Goal: Task Accomplishment & Management: Complete application form

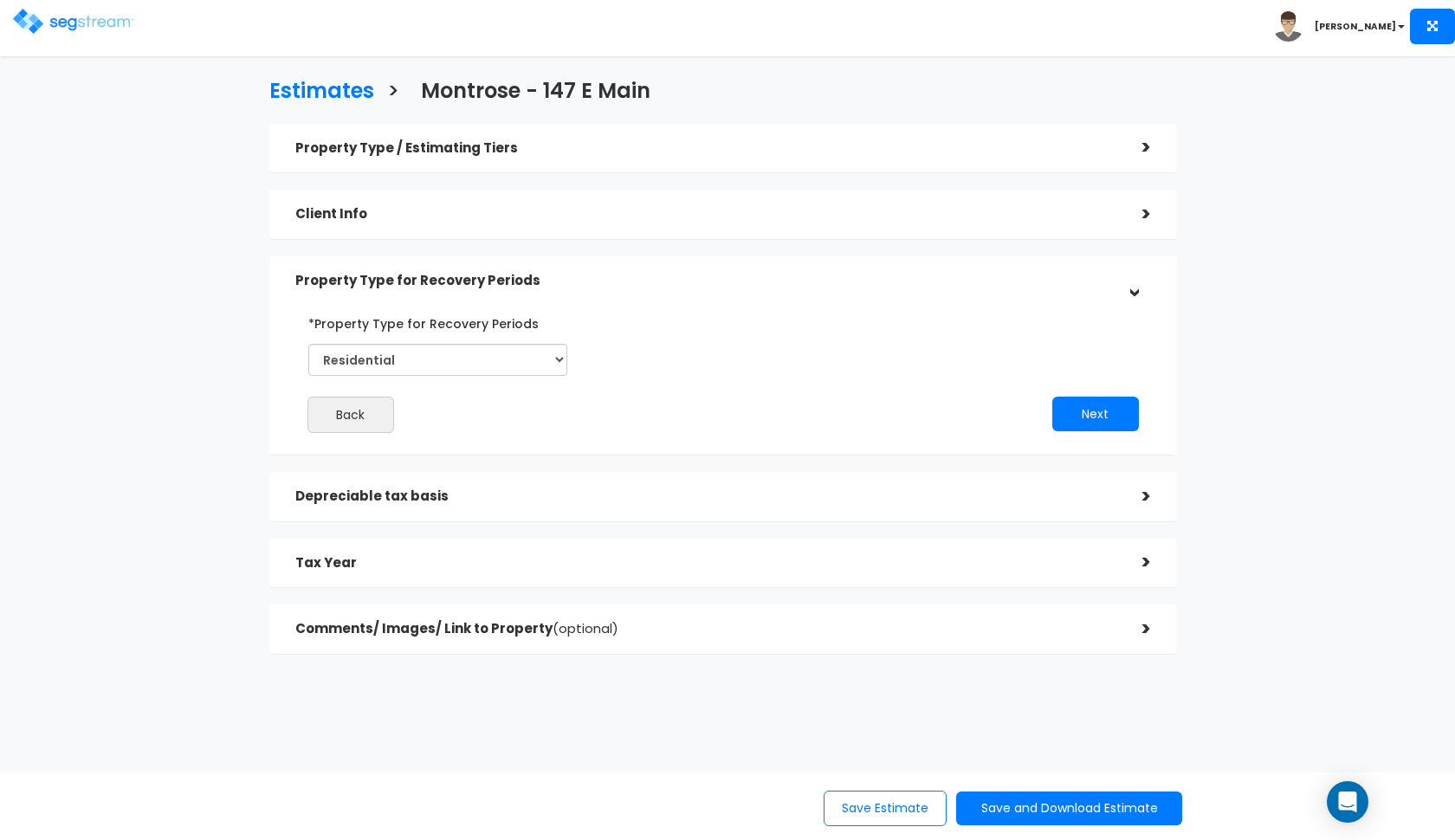
click at [67, 25] on img at bounding box center [74, 21] width 121 height 25
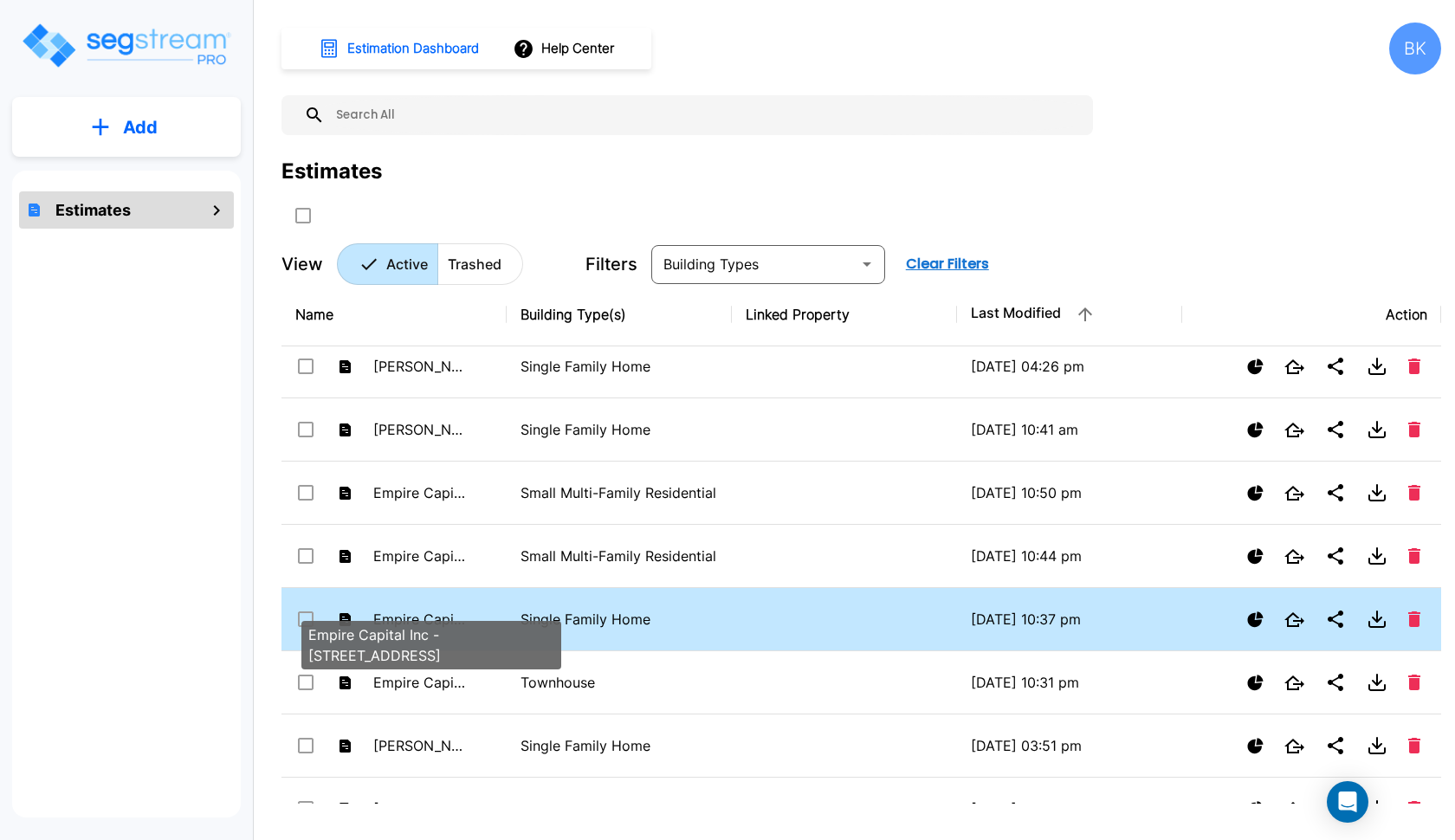
scroll to position [1438, 0]
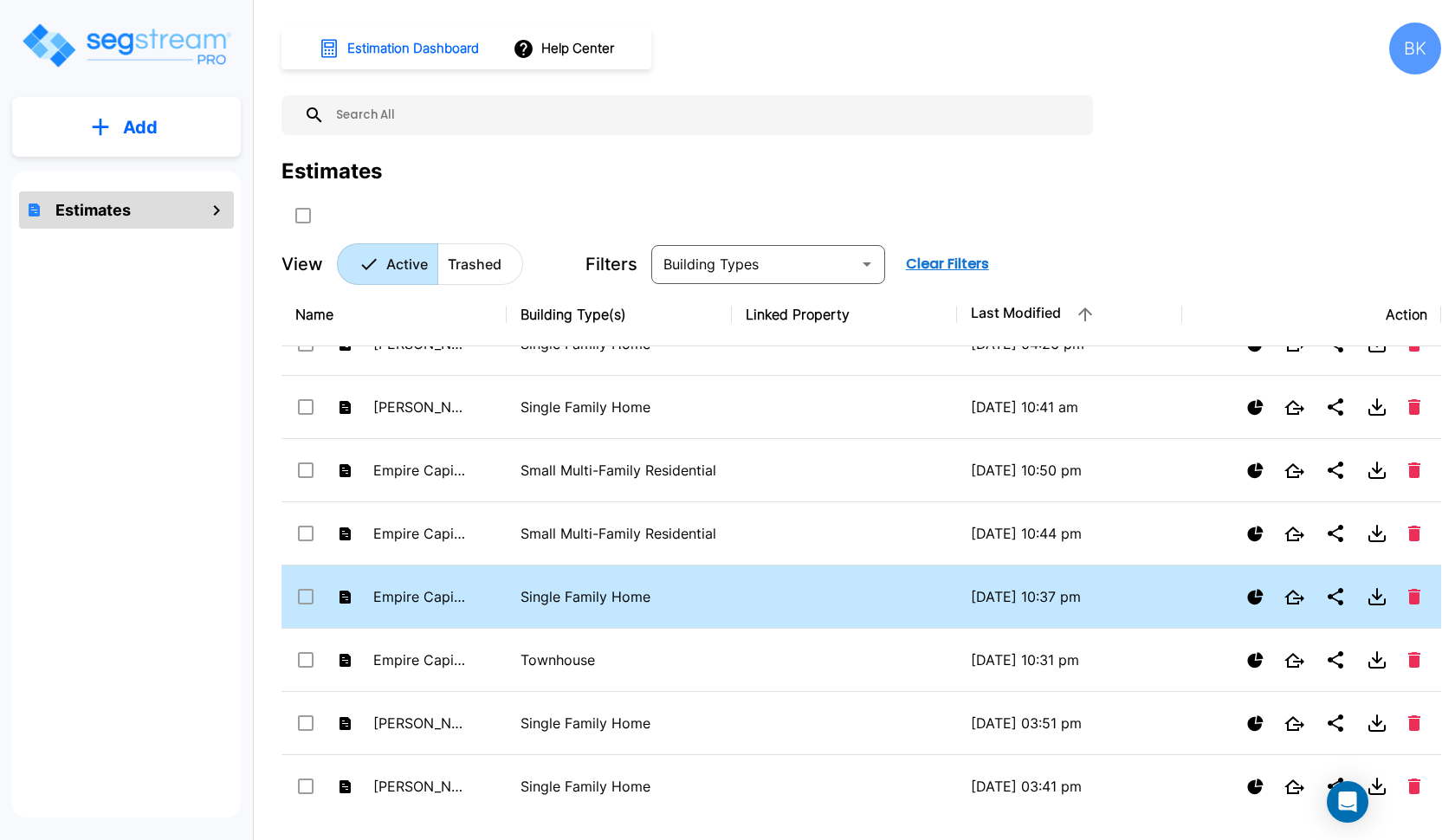
click at [497, 590] on td "Empire Capital Inc - [STREET_ADDRESS]" at bounding box center [393, 596] width 225 height 63
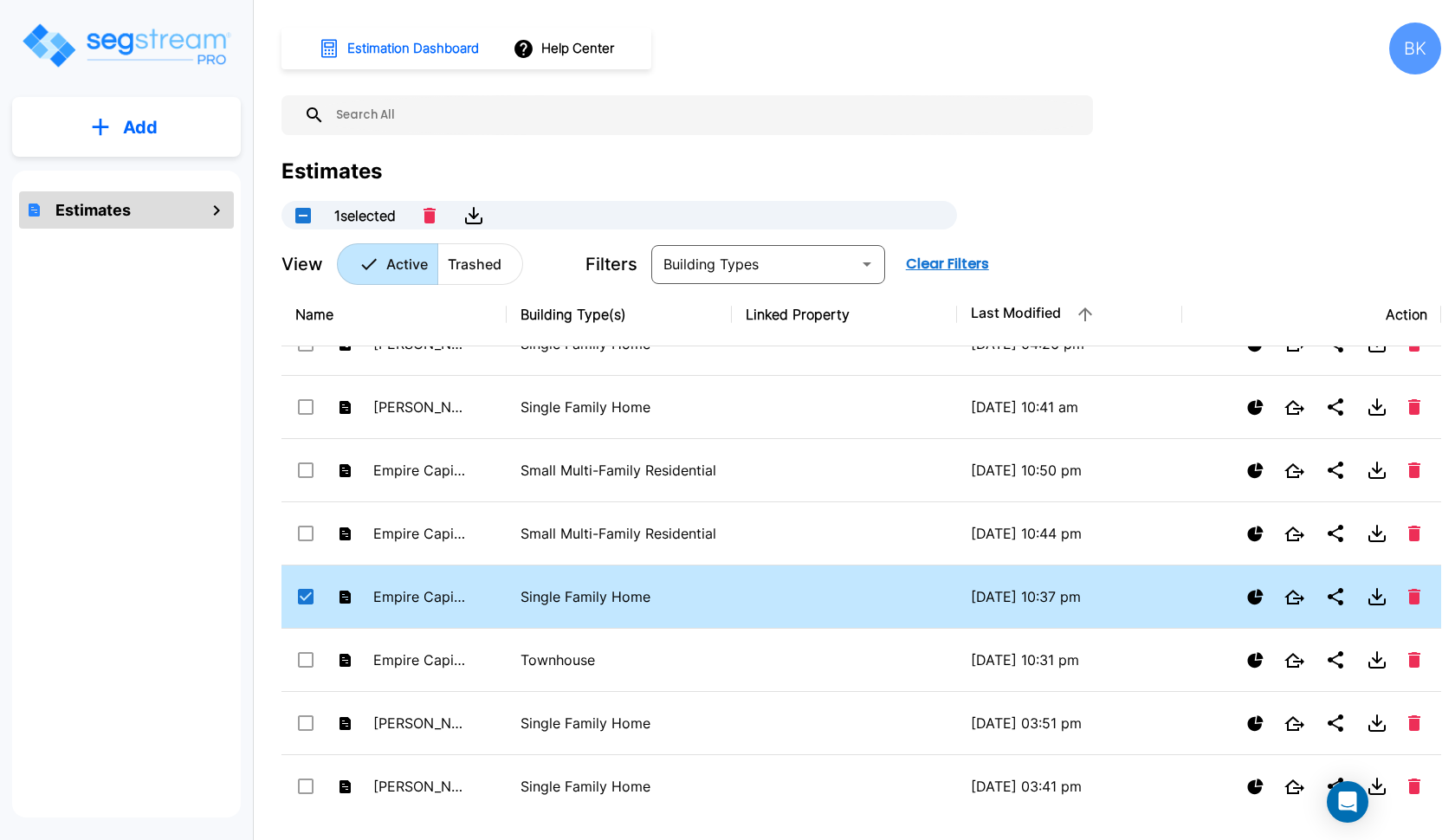
click at [497, 590] on td "Empire Capital Inc - [STREET_ADDRESS]" at bounding box center [393, 596] width 225 height 63
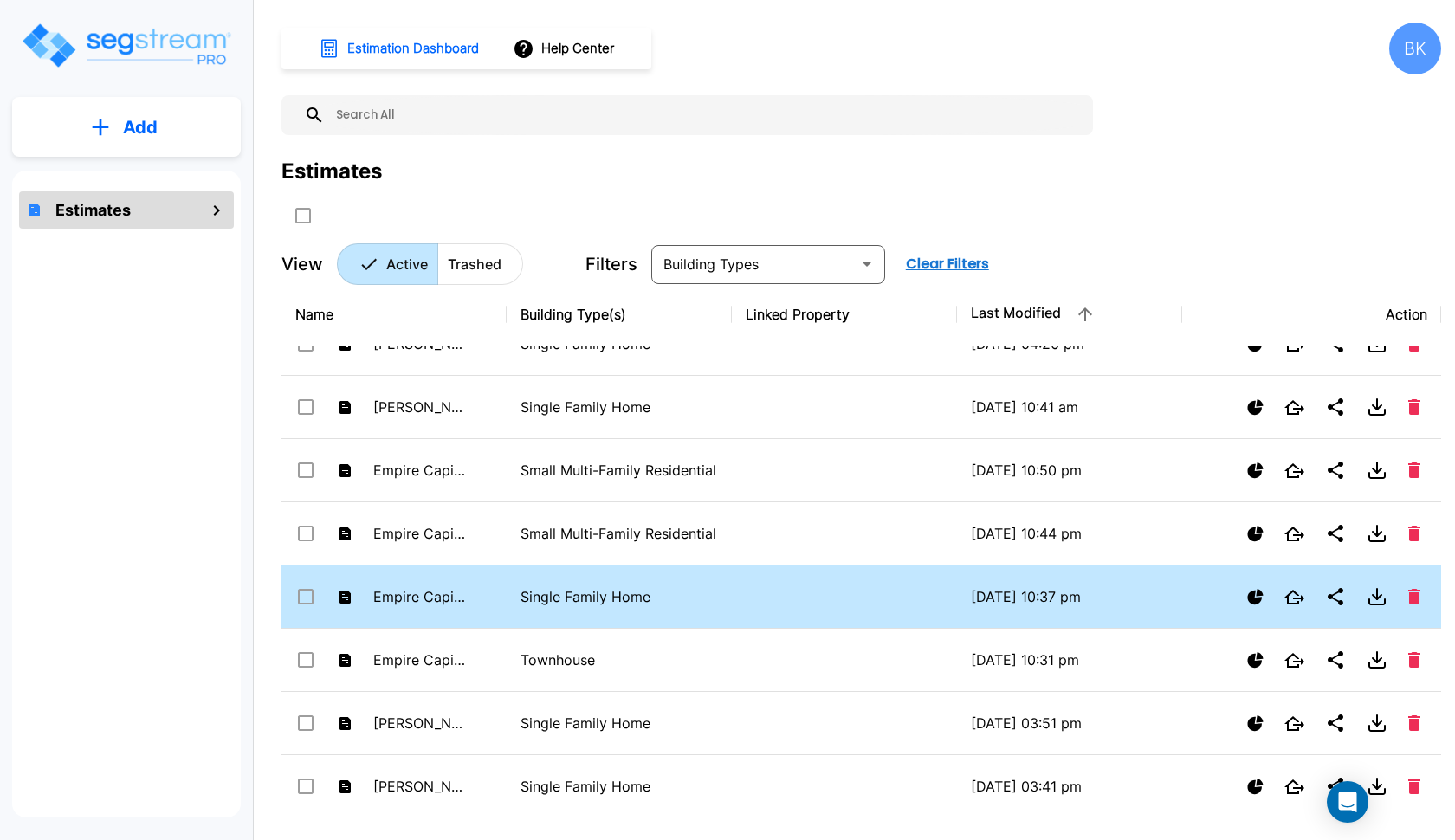
checkbox input "false"
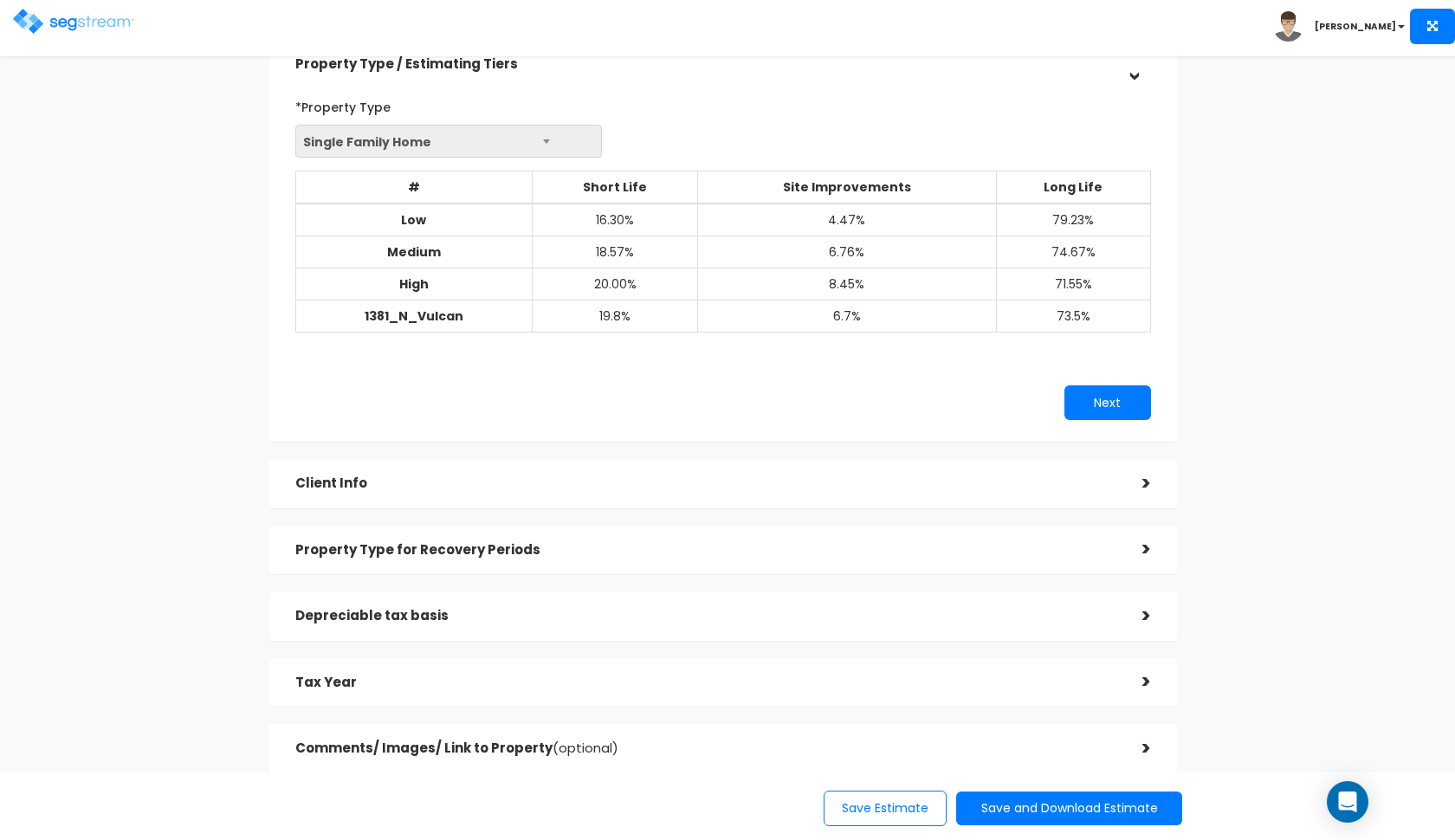
scroll to position [111, 0]
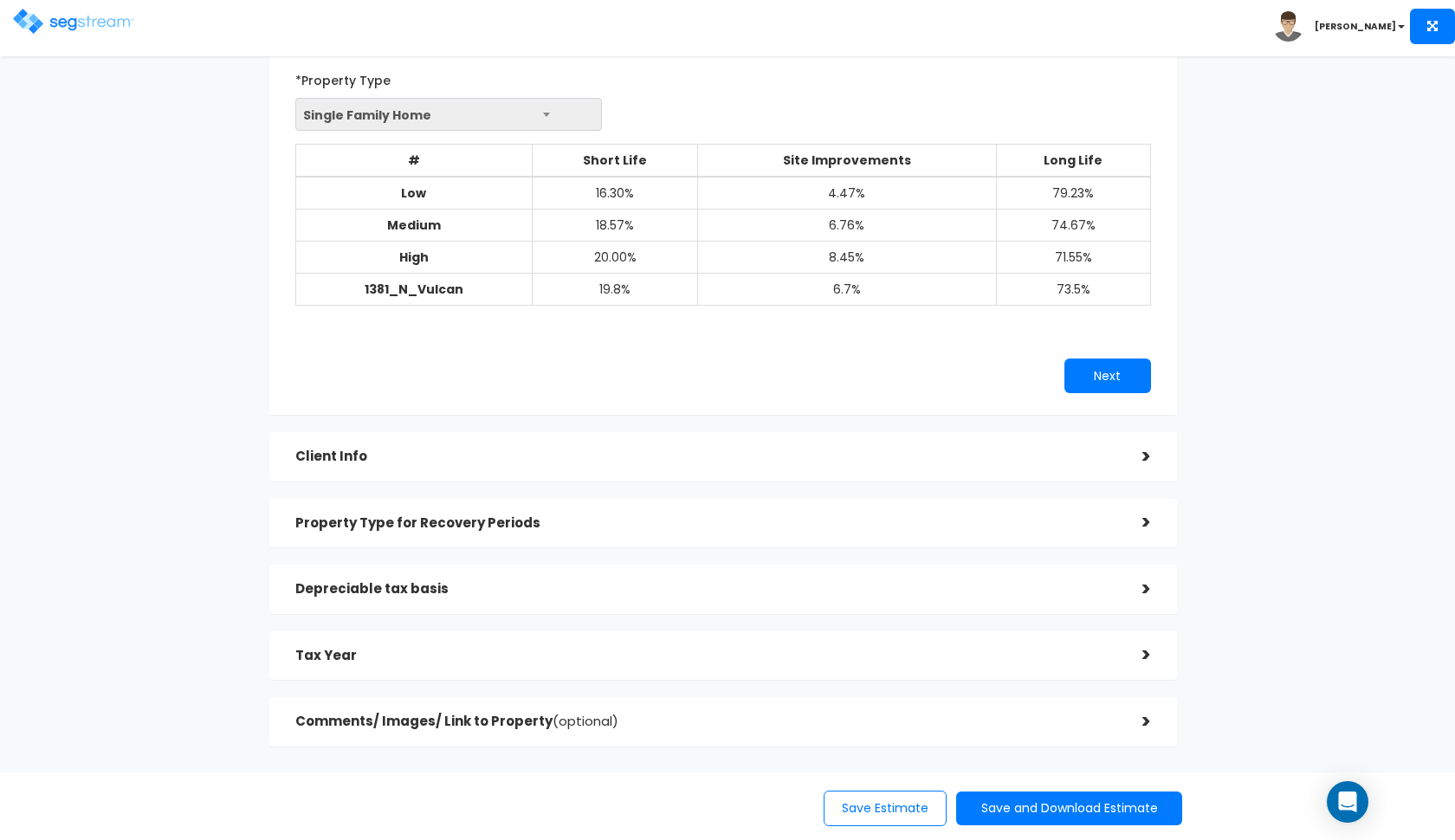
click at [740, 458] on h5 "Client Info" at bounding box center [706, 456] width 820 height 15
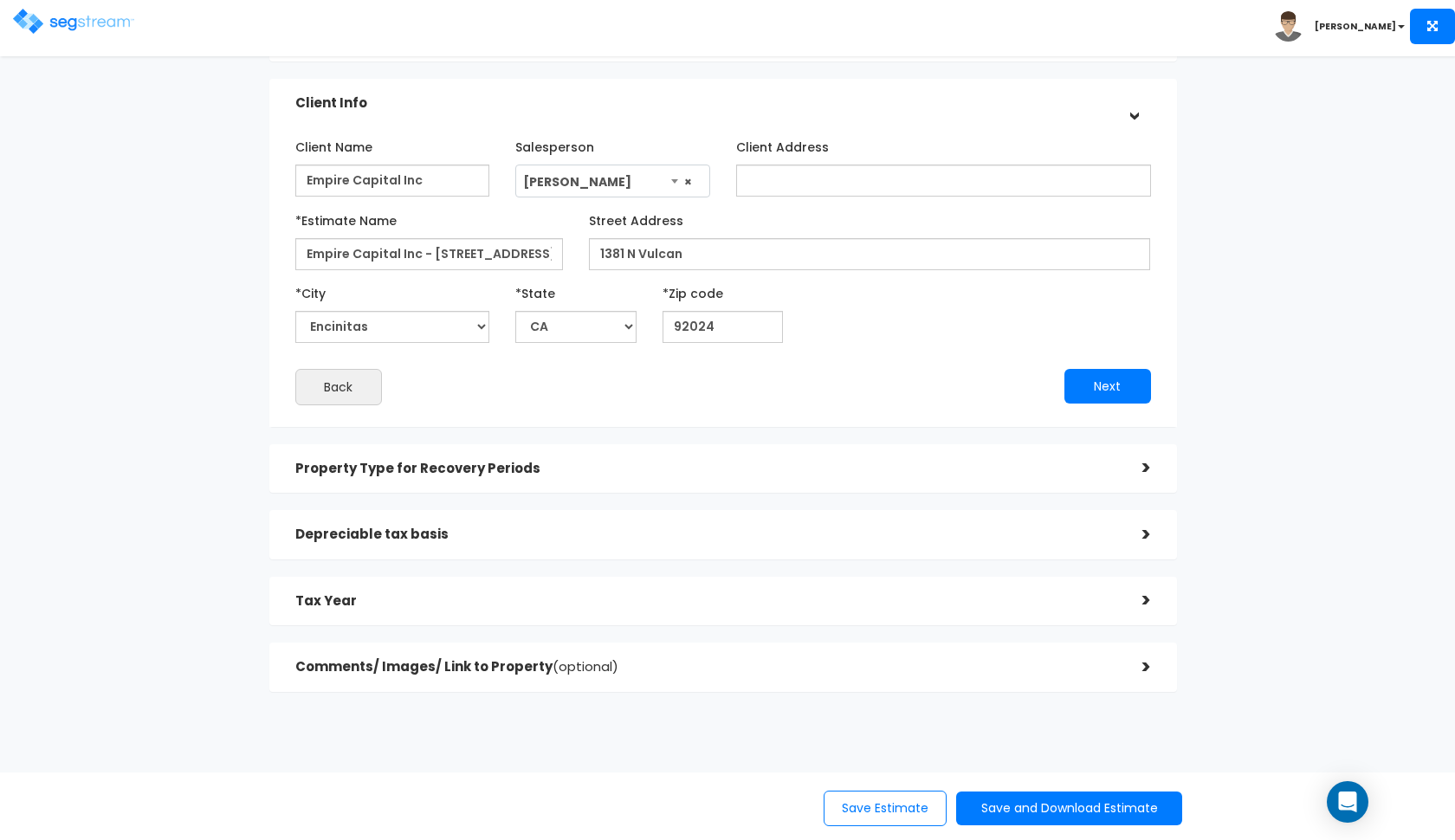
click at [742, 101] on h5 "Client Info" at bounding box center [706, 103] width 820 height 15
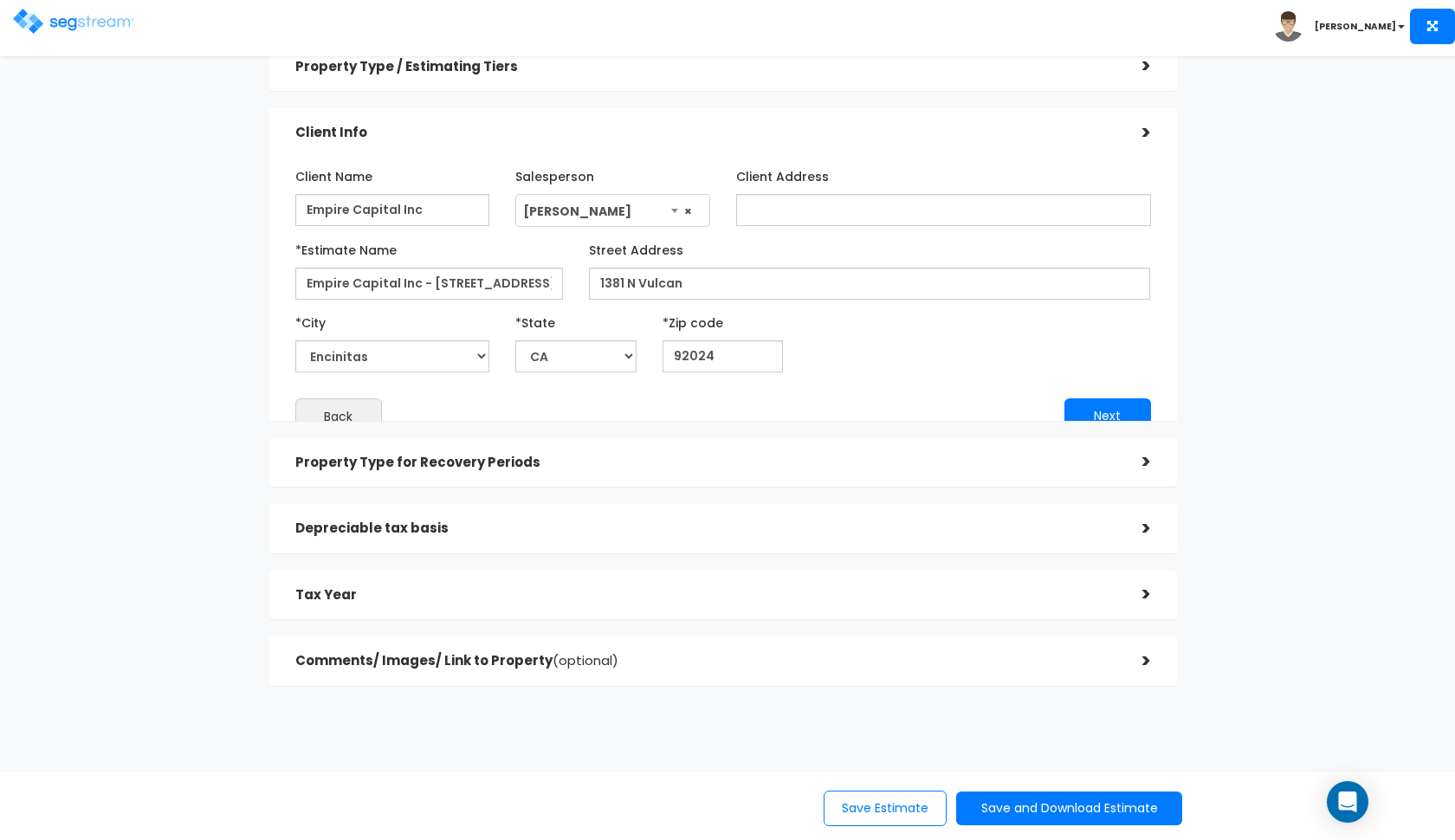
scroll to position [0, 0]
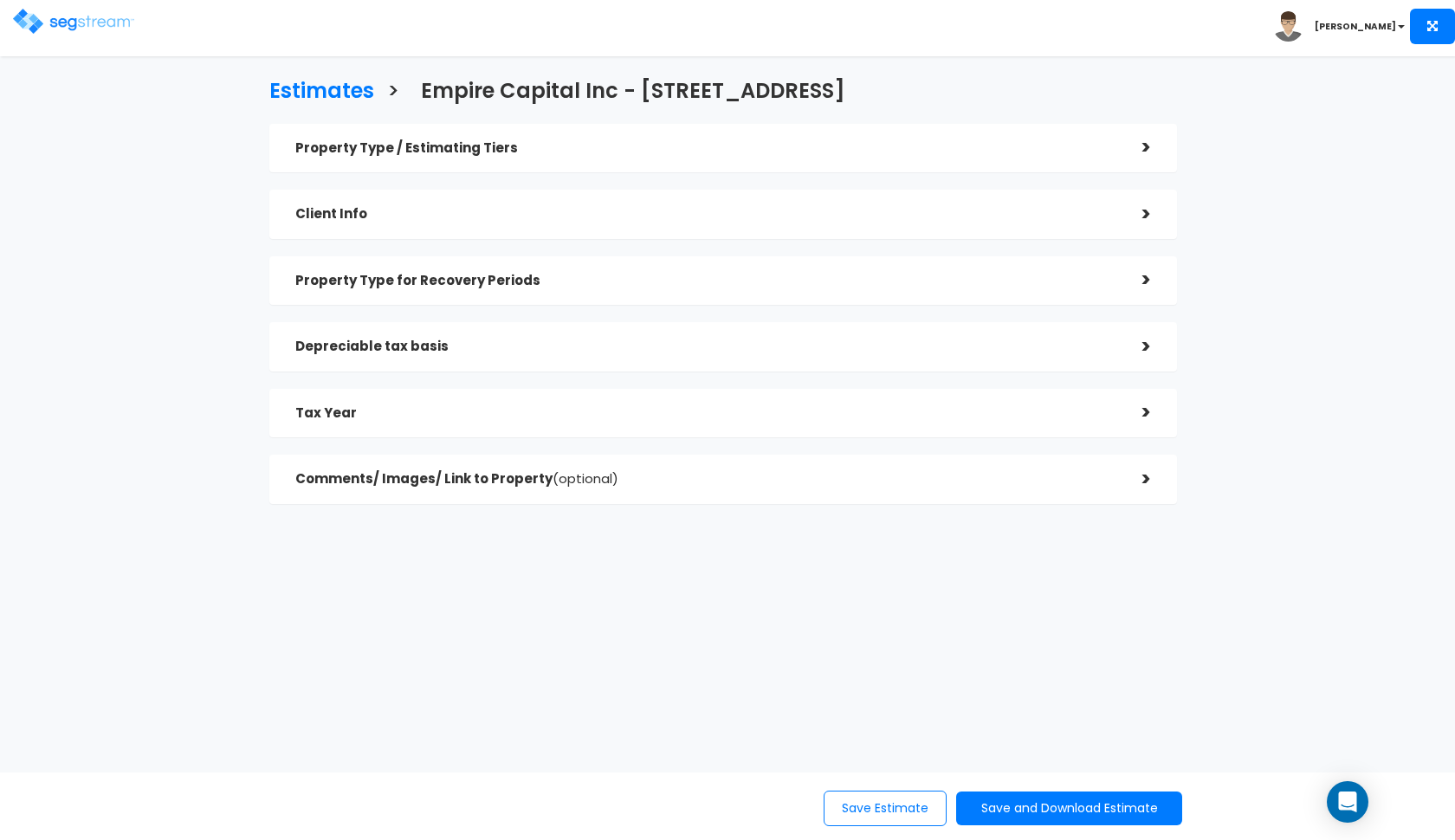
click at [667, 151] on h5 "Property Type / Estimating Tiers" at bounding box center [706, 149] width 820 height 15
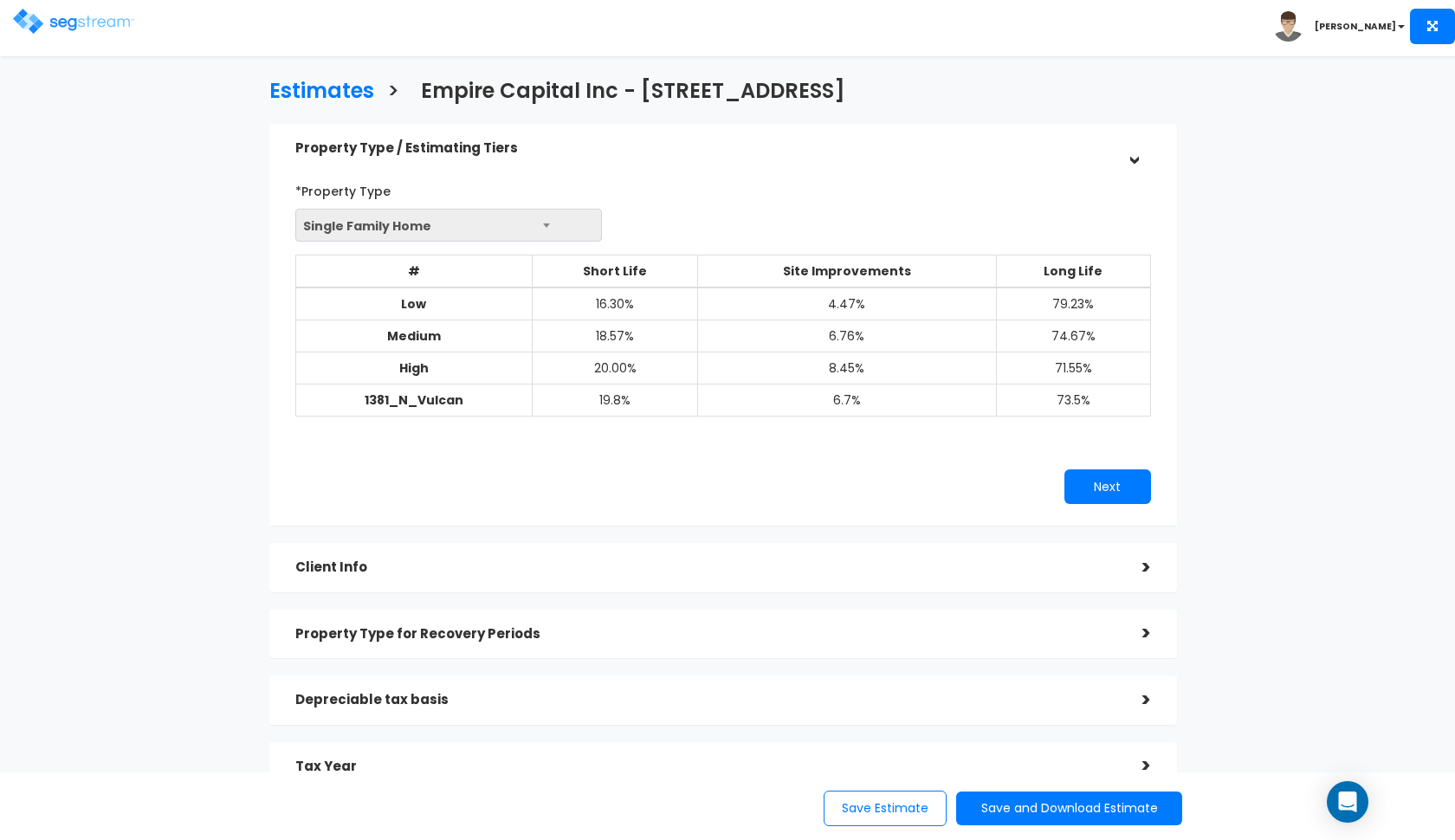
click at [670, 149] on h5 "Property Type / Estimating Tiers" at bounding box center [706, 149] width 820 height 15
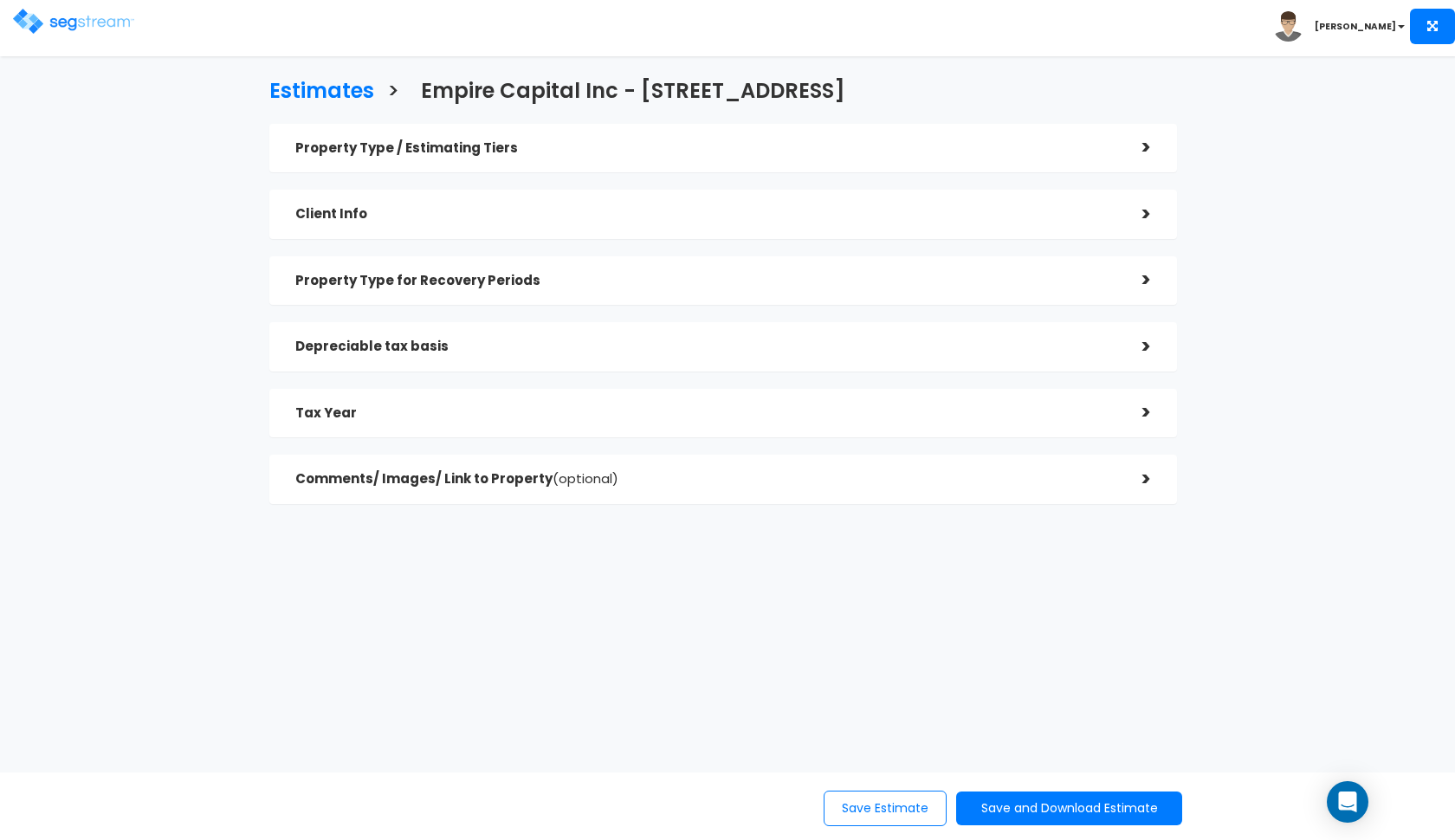
click at [614, 284] on h5 "Property Type for Recovery Periods" at bounding box center [706, 280] width 820 height 15
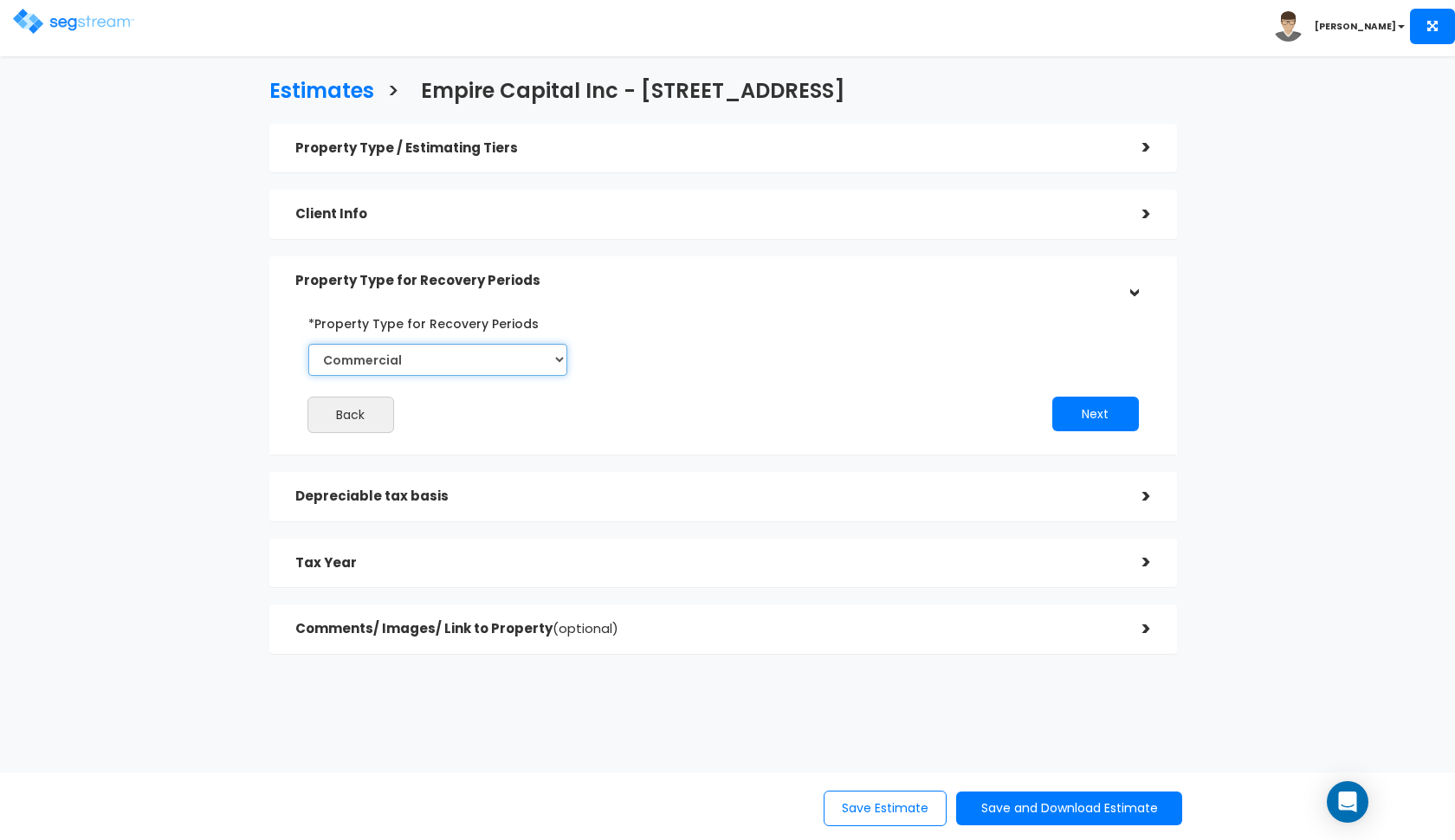
select select "Residential"
click at [749, 277] on h5 "Property Type for Recovery Periods" at bounding box center [706, 280] width 820 height 15
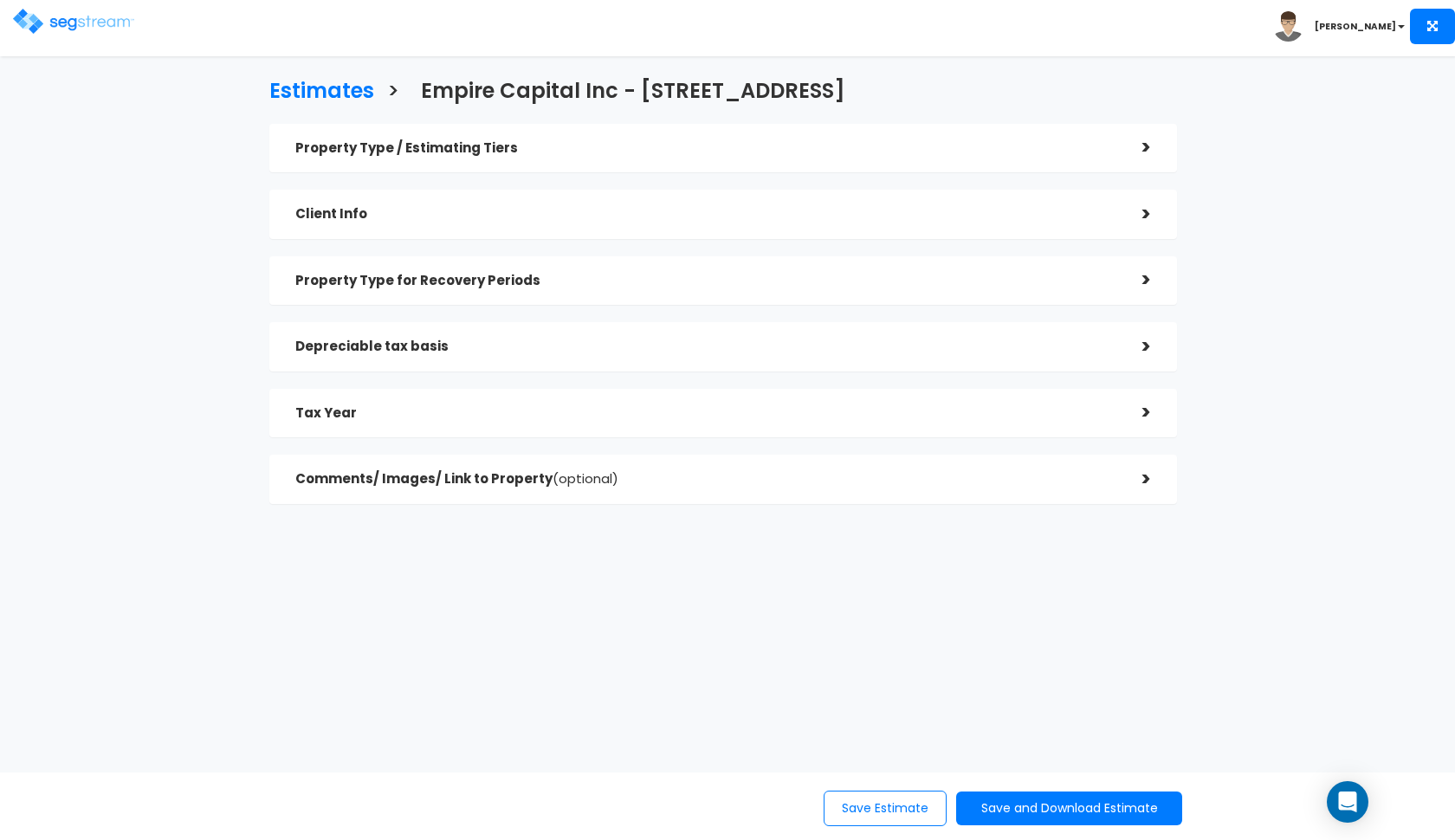
click at [715, 357] on div "Depreciable tax basis" at bounding box center [706, 347] width 820 height 32
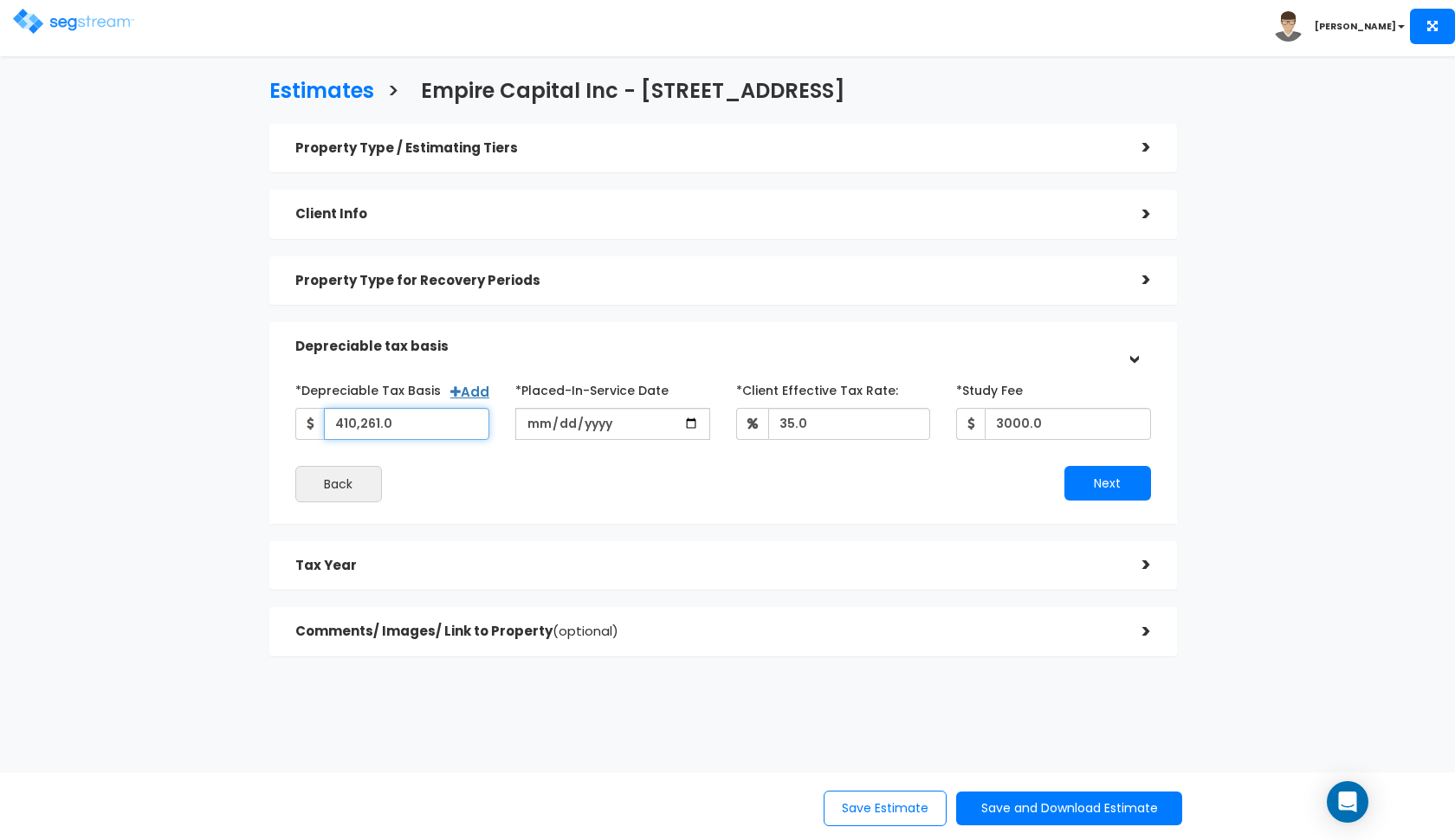
click at [402, 424] on input "410,261.0" at bounding box center [407, 424] width 166 height 32
type input "0"
type input "1,020,522"
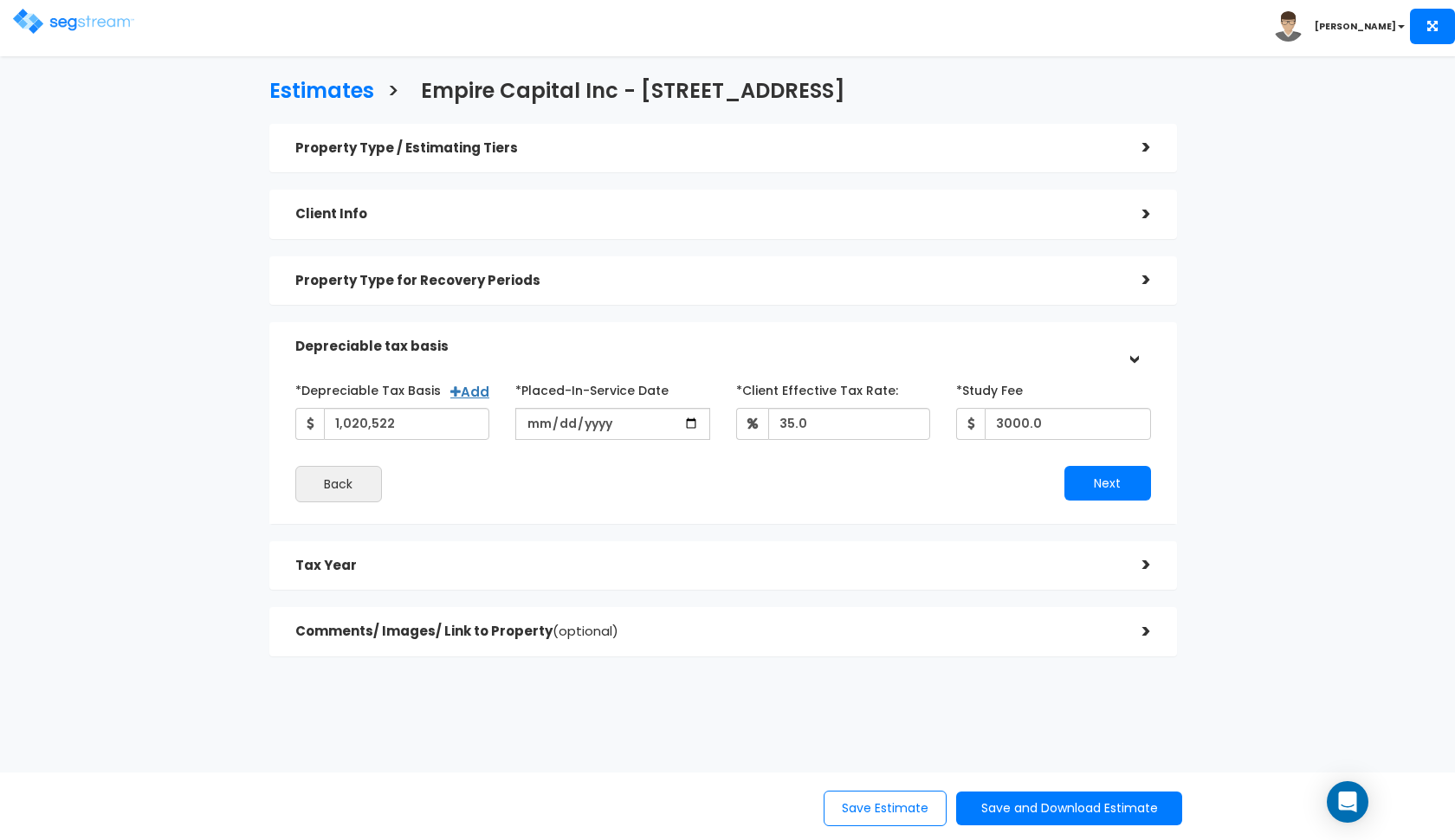
click at [572, 485] on div "Back" at bounding box center [502, 483] width 441 height 36
click at [1111, 478] on button "Next" at bounding box center [1107, 482] width 86 height 35
